Goal: Task Accomplishment & Management: Complete application form

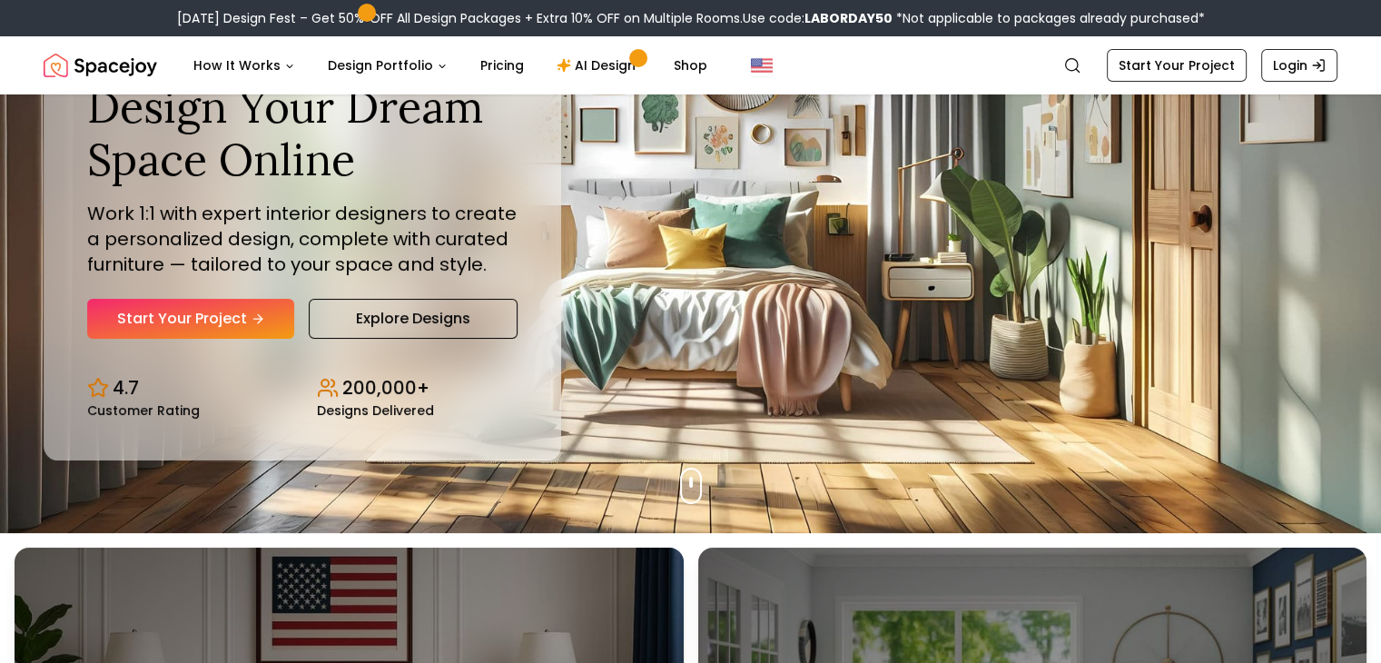
scroll to position [93, 0]
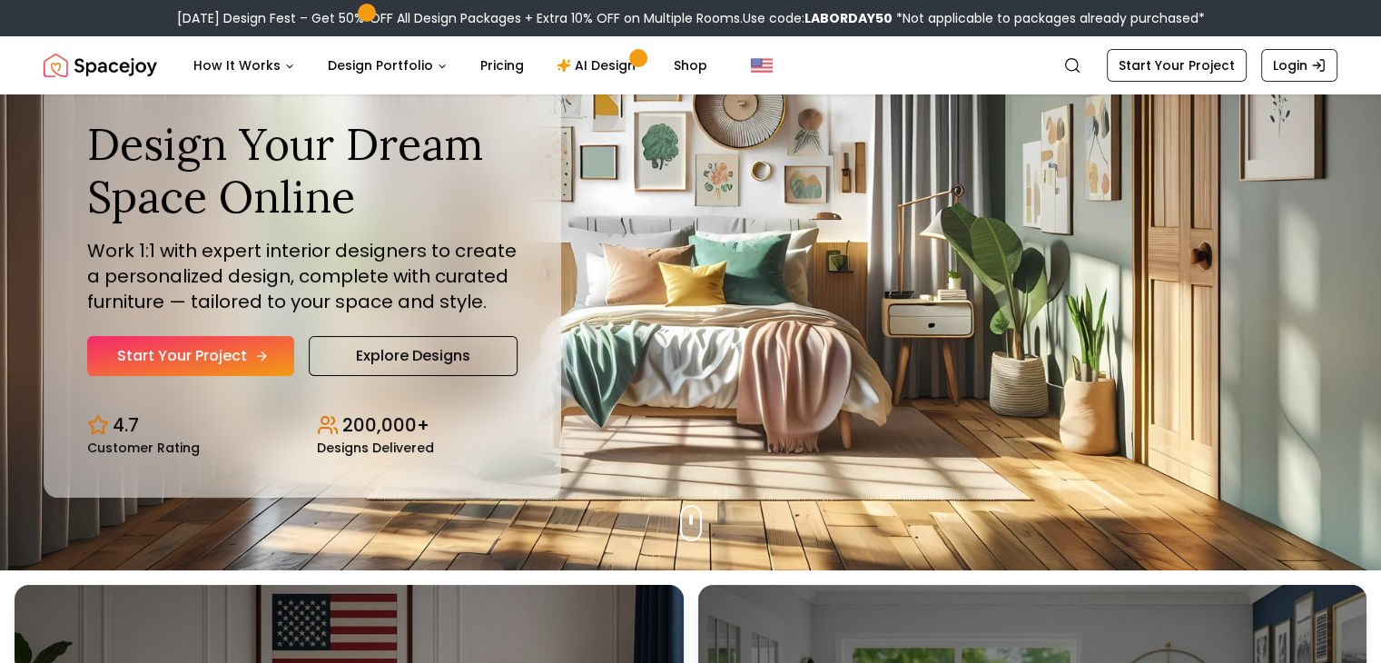
click at [169, 361] on link "Start Your Project" at bounding box center [190, 356] width 207 height 40
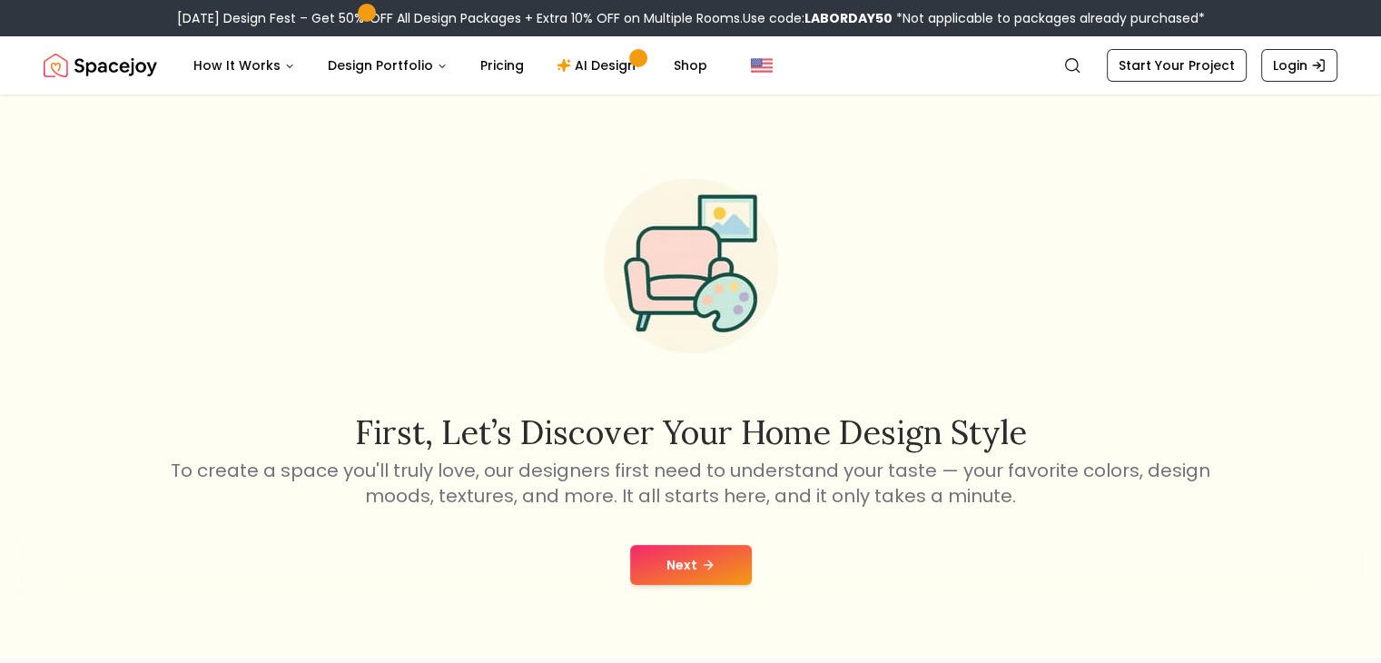
click at [696, 560] on button "Next" at bounding box center [691, 565] width 122 height 40
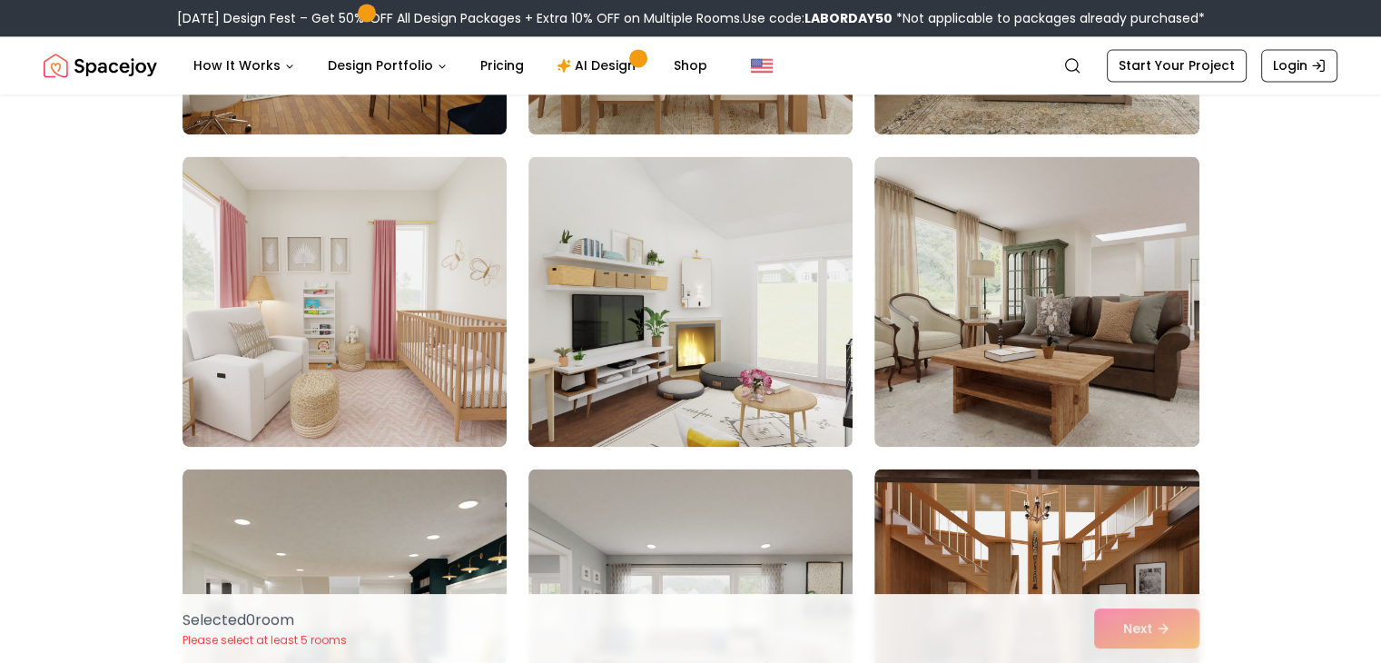
scroll to position [2594, 0]
